Goal: Communication & Community: Connect with others

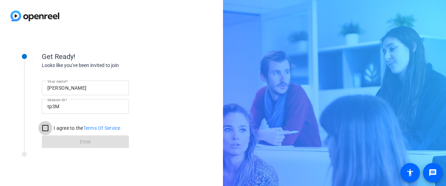
click at [47, 54] on input "I agree to the Terms Of Service" at bounding box center [45, 128] width 14 height 14
checkbox input "true"
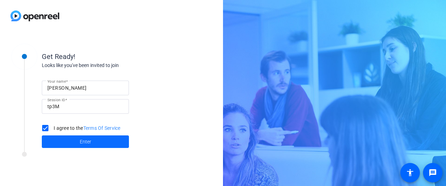
click at [74, 54] on span at bounding box center [85, 141] width 87 height 17
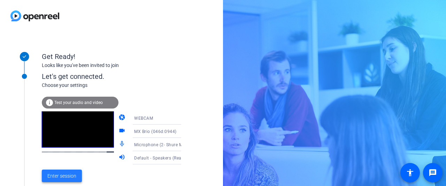
click at [76, 54] on span at bounding box center [62, 175] width 40 height 17
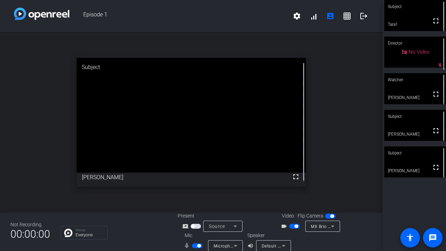
click at [6, 54] on div "open_in_new Subject fullscreen [PERSON_NAME]" at bounding box center [191, 122] width 383 height 181
click at [11, 54] on div "open_in_new Subject fullscreen [PERSON_NAME]" at bounding box center [191, 122] width 383 height 181
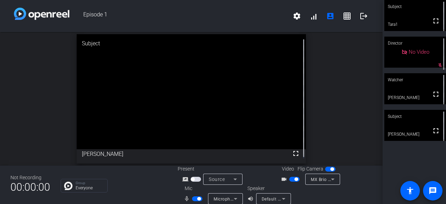
click at [193, 22] on video at bounding box center [415, 15] width 62 height 31
click at [193, 54] on div "open_in_new Subject fullscreen Tara1" at bounding box center [191, 98] width 383 height 133
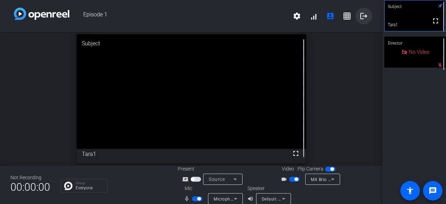
click at [193, 19] on mat-icon "logout" at bounding box center [364, 16] width 8 height 8
